Goal: Task Accomplishment & Management: Manage account settings

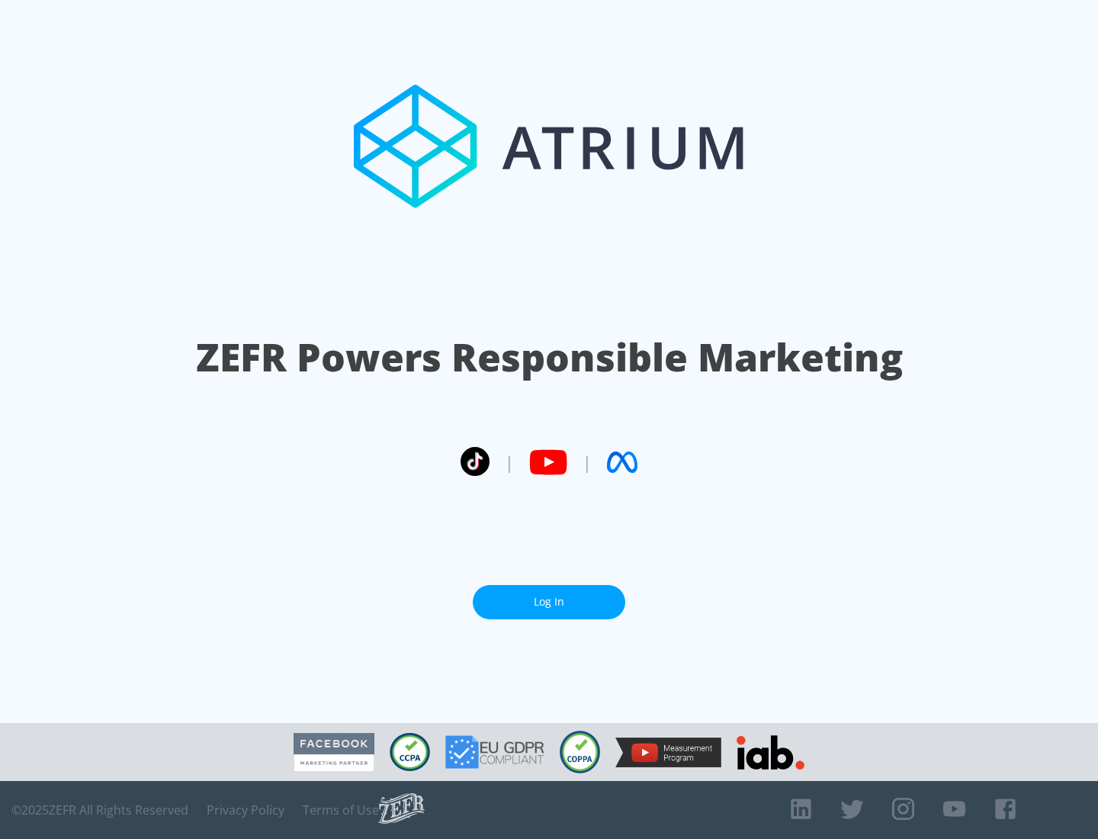
click at [549, 596] on link "Log In" at bounding box center [549, 602] width 153 height 34
